Goal: Transaction & Acquisition: Purchase product/service

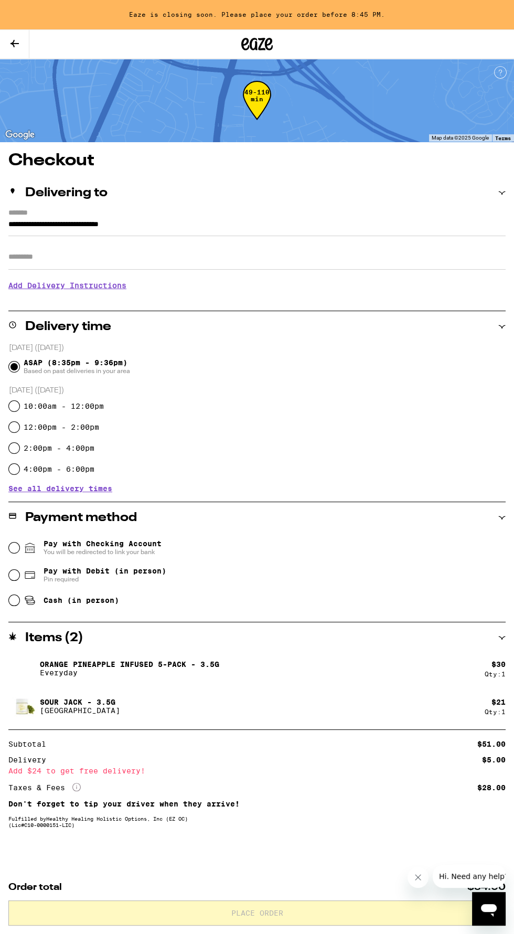
click at [34, 599] on icon at bounding box center [30, 600] width 13 height 13
click at [19, 599] on input "Cash (in person)" at bounding box center [14, 600] width 10 height 10
radio input "true"
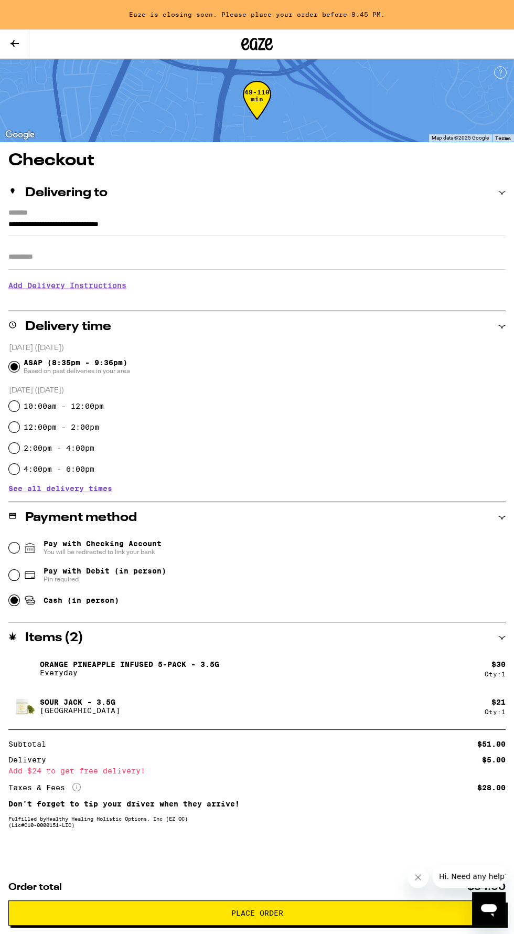
click at [33, 579] on icon at bounding box center [29, 575] width 9 height 7
click at [19, 579] on input "Pay with Debit (in person) Pin required" at bounding box center [14, 575] width 10 height 10
radio input "true"
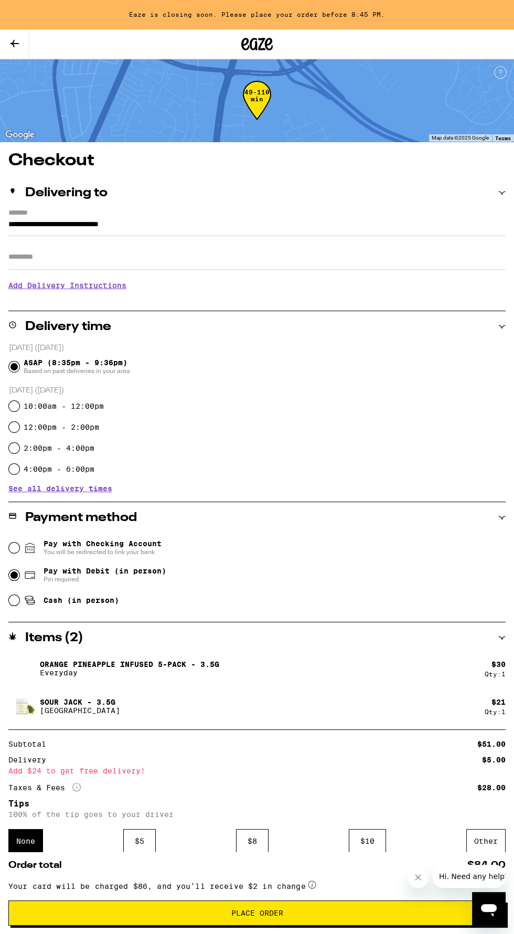
click at [186, 913] on span "Place Order" at bounding box center [257, 912] width 480 height 7
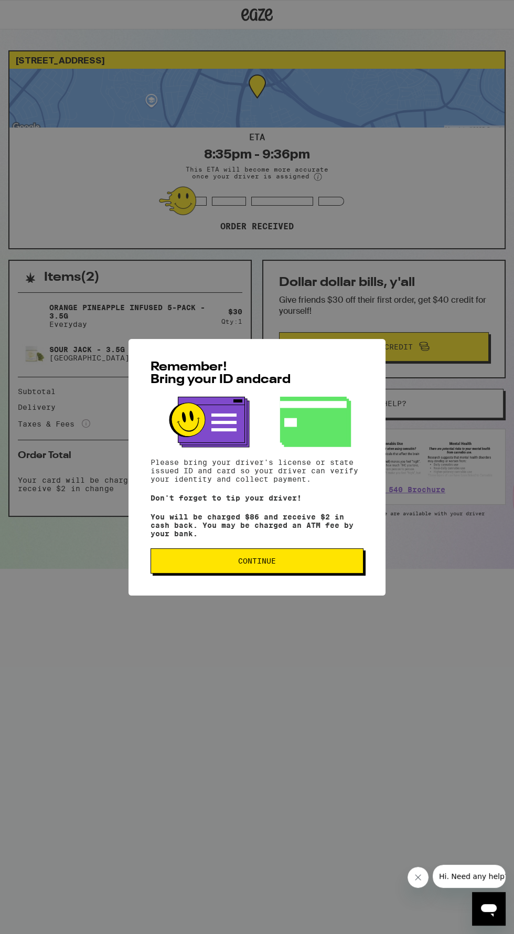
click at [298, 565] on span "Continue" at bounding box center [257, 560] width 195 height 7
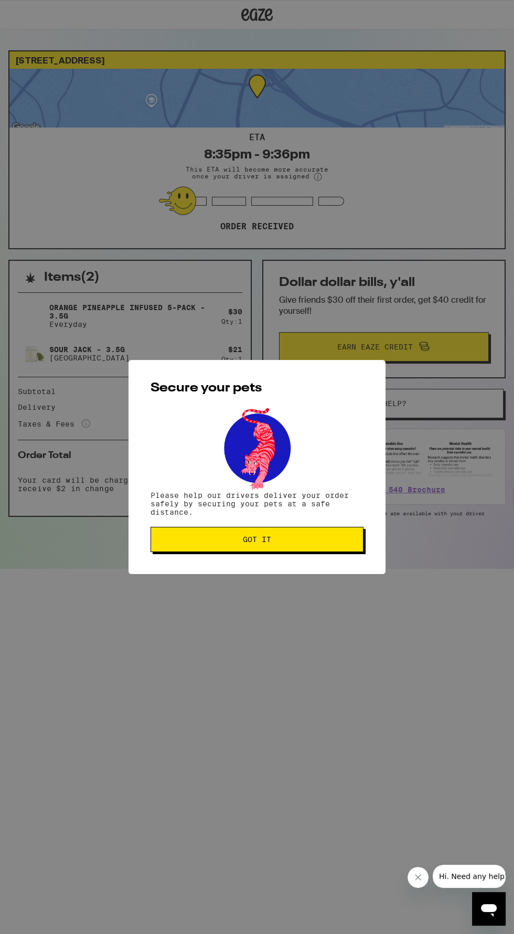
click at [322, 542] on span "Got it" at bounding box center [257, 539] width 195 height 7
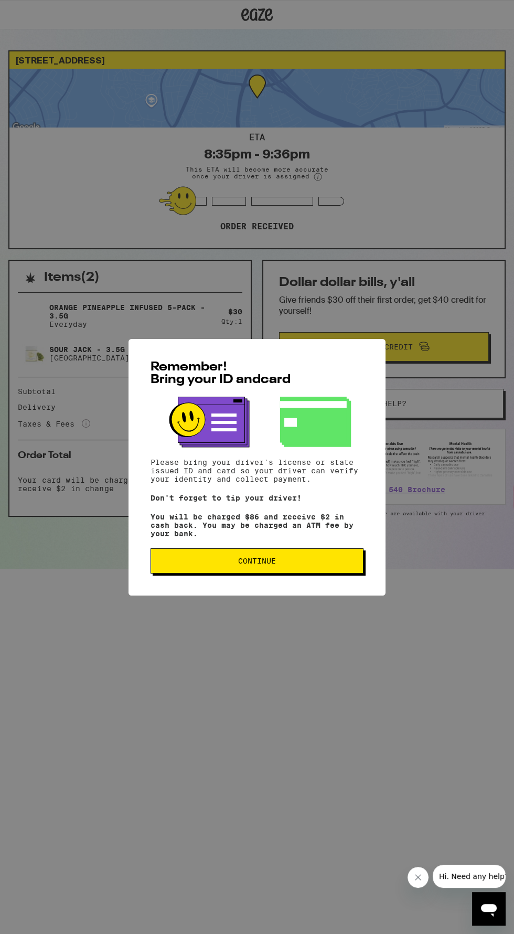
click at [329, 563] on button "Continue" at bounding box center [257, 560] width 213 height 25
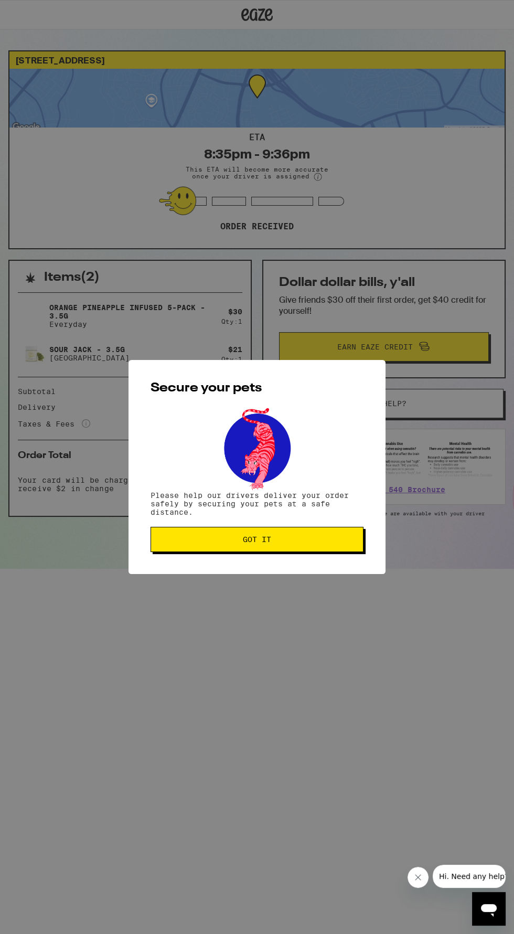
click at [317, 540] on span "Got it" at bounding box center [257, 539] width 195 height 7
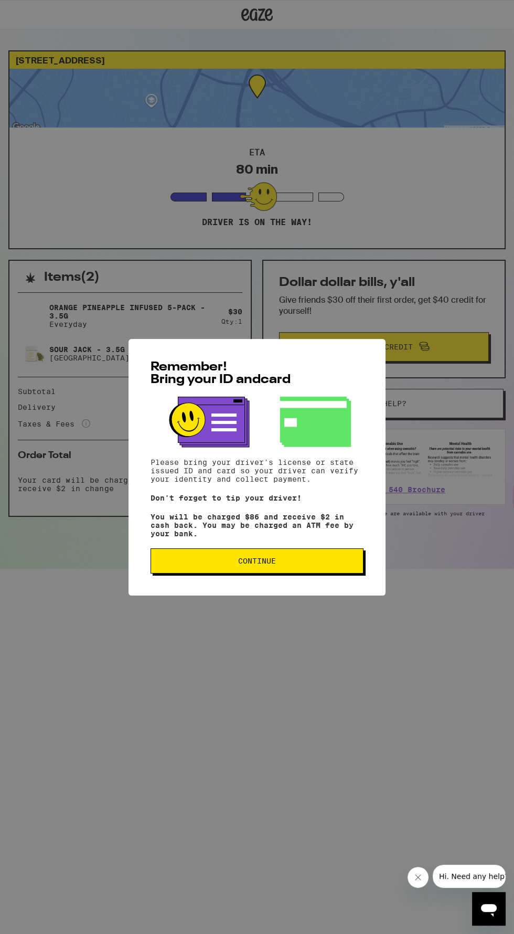
click at [314, 565] on span "Continue" at bounding box center [257, 560] width 195 height 7
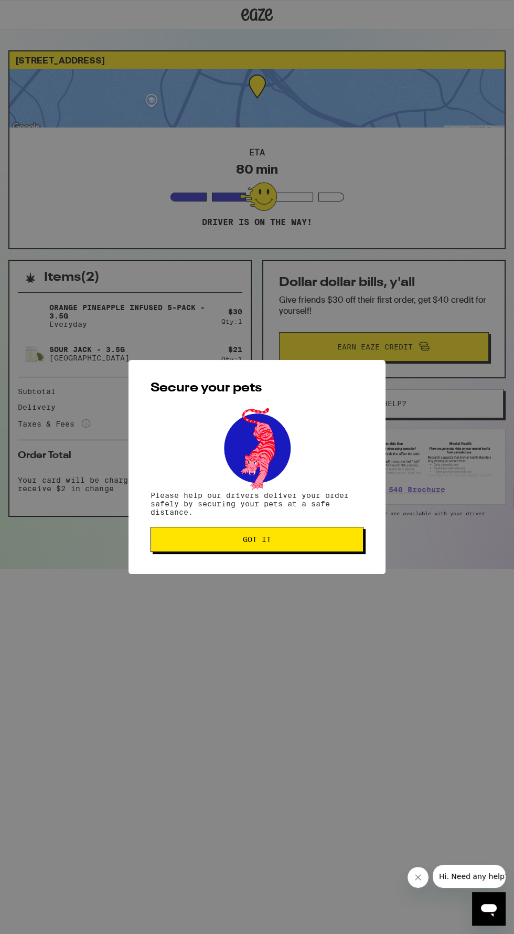
click at [342, 541] on span "Got it" at bounding box center [257, 539] width 195 height 7
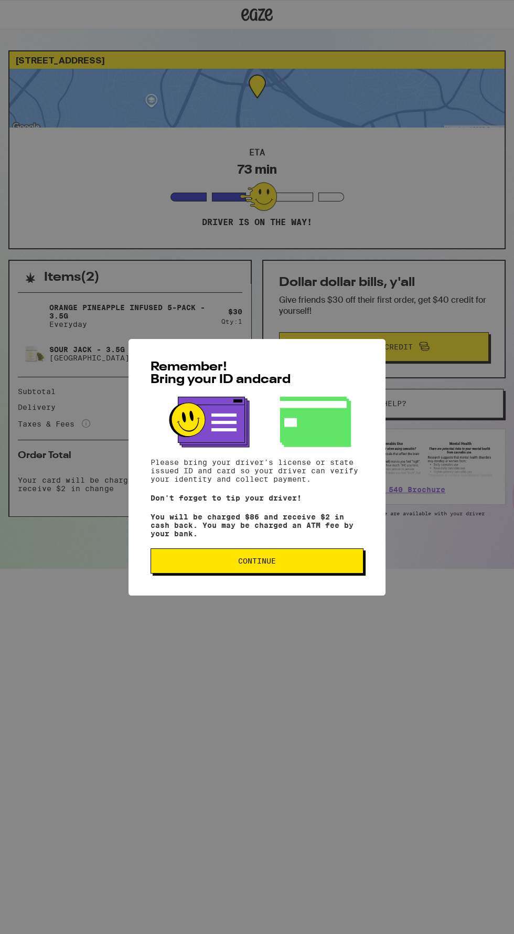
click at [324, 564] on button "Continue" at bounding box center [257, 560] width 213 height 25
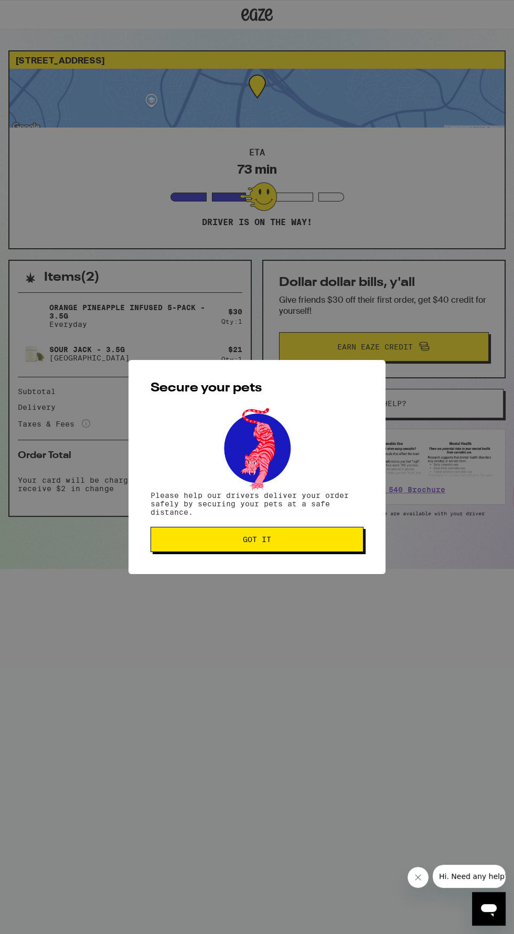
click at [321, 571] on div "Secure your pets Please help our drivers deliver your order safely by securing …" at bounding box center [257, 467] width 257 height 214
click at [338, 541] on span "Got it" at bounding box center [257, 539] width 195 height 7
